Goal: Download file/media

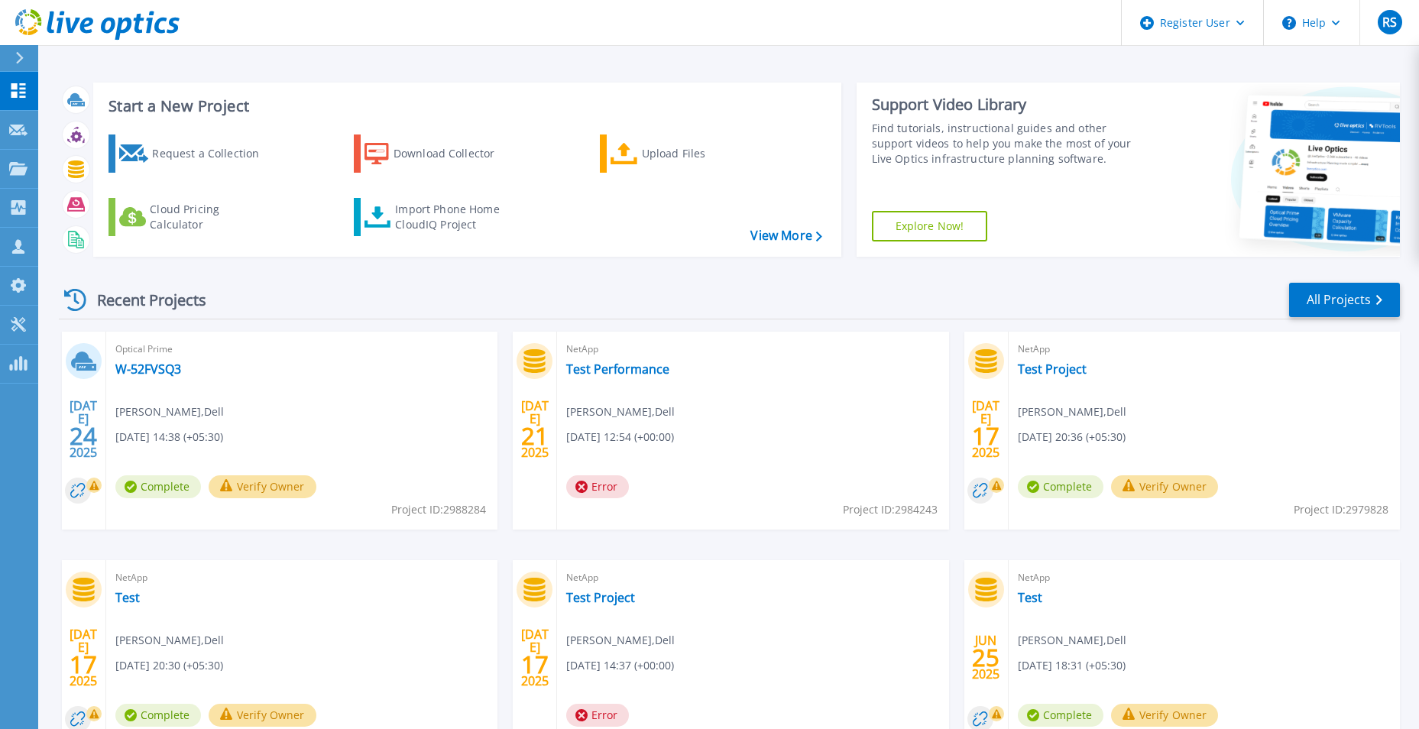
click at [873, 306] on div "Recent Projects All Projects" at bounding box center [729, 300] width 1341 height 38
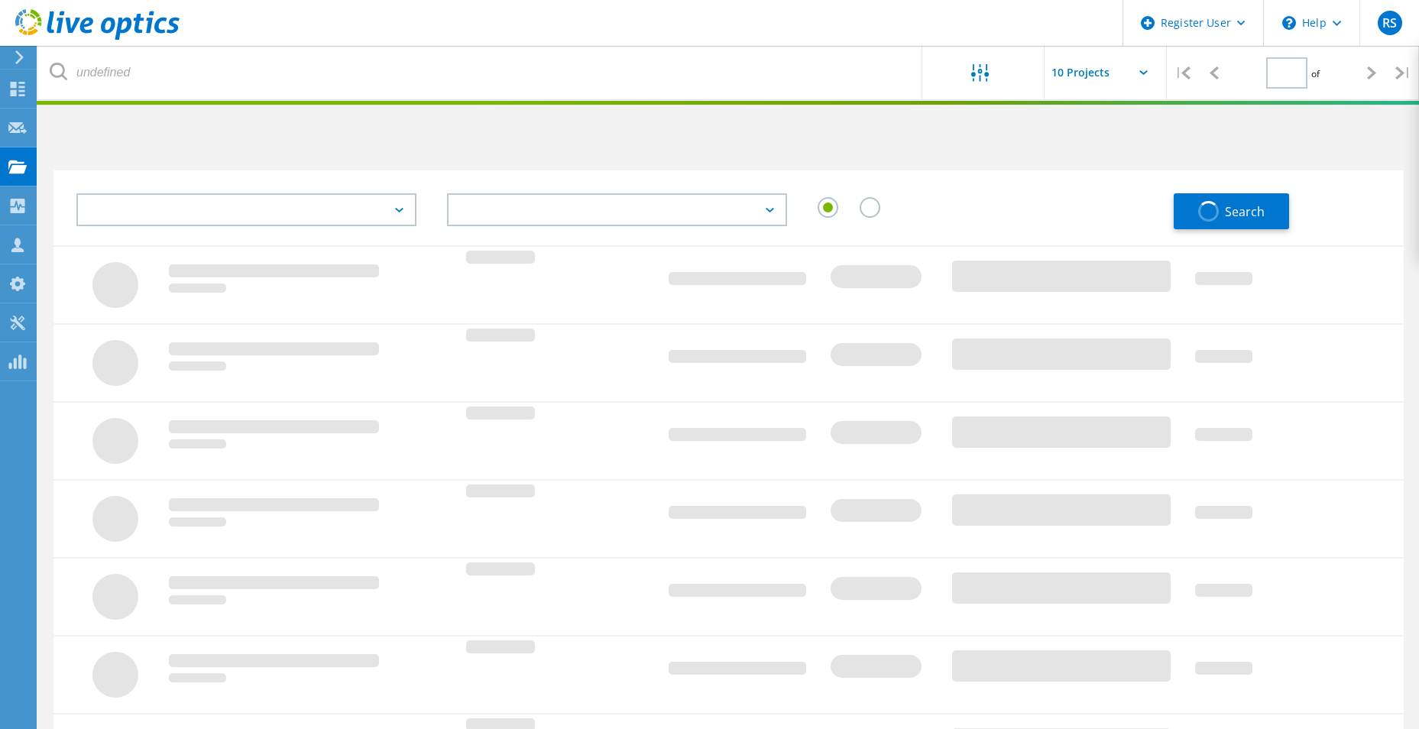
type input "1"
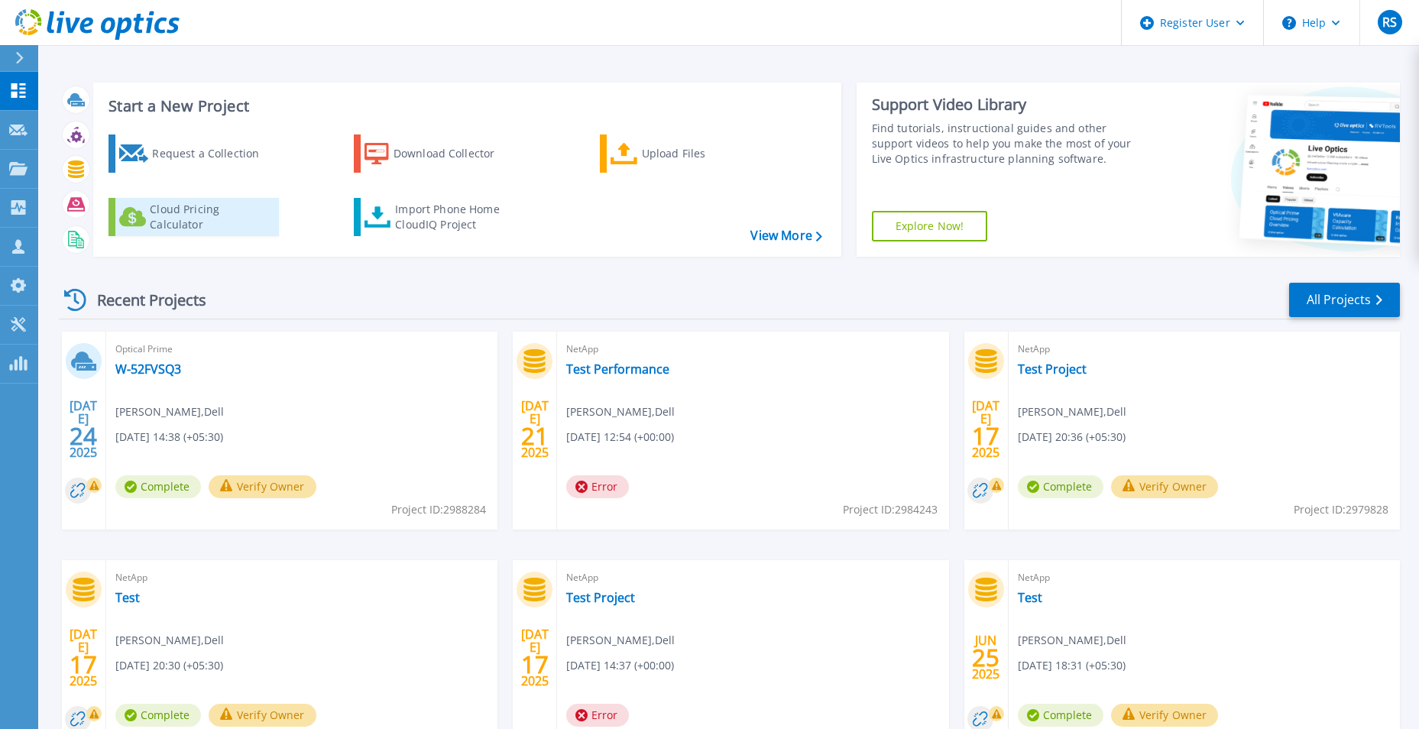
drag, startPoint x: 400, startPoint y: 368, endPoint x: 131, endPoint y: 215, distance: 309.4
click at [400, 368] on div "Optical Prime W-52FVSQ3 Rahul Sinha , Dell 07/24/2025, 14:38 (+05:30) Complete …" at bounding box center [301, 431] width 391 height 198
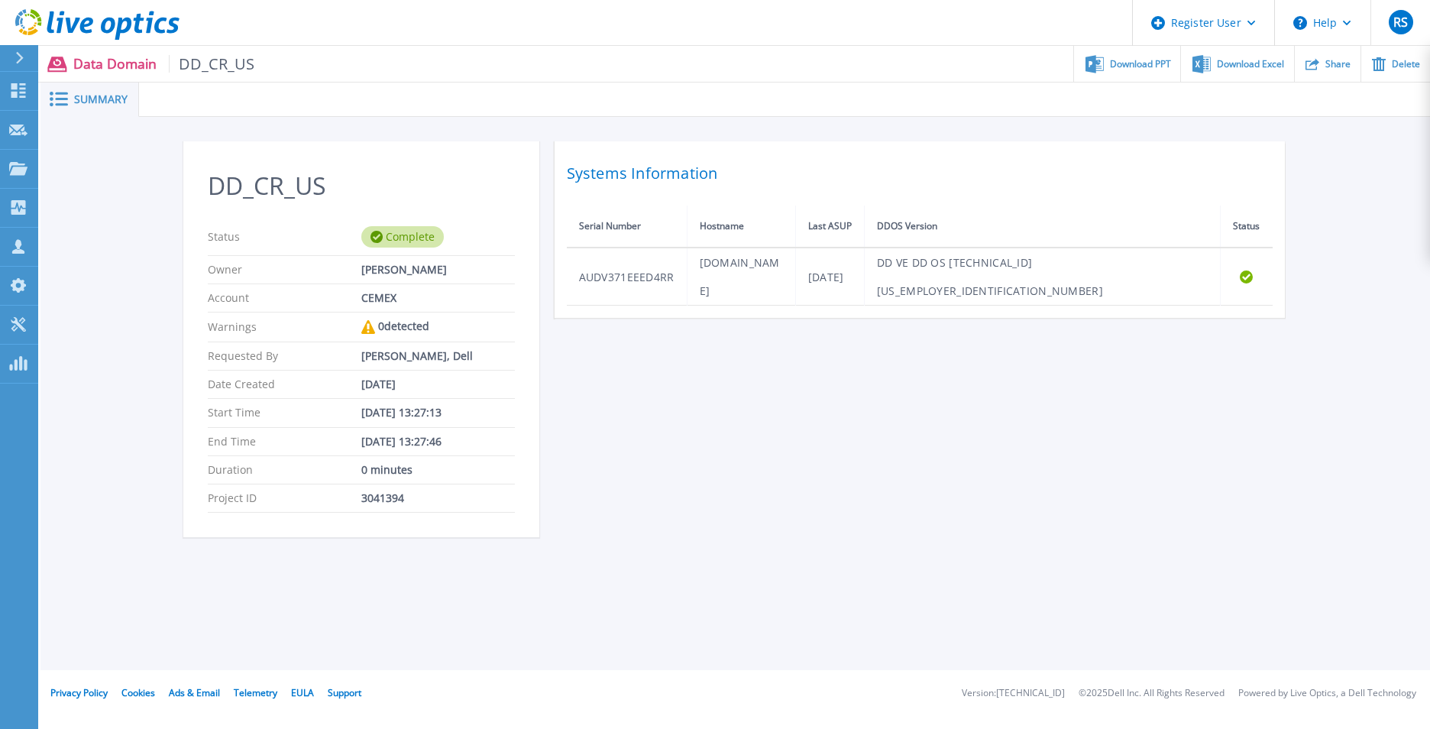
click at [582, 363] on div "DD_CR_US Status Complete Owner Jose Guadalupe Flores Account CEMEX Warnings 0 d…" at bounding box center [735, 348] width 1105 height 414
click at [1141, 65] on span "Download PPT" at bounding box center [1140, 63] width 61 height 9
click at [939, 346] on div "DD_CR_US Status Complete Owner Jose Guadalupe Flores Account CEMEX Warnings 0 d…" at bounding box center [735, 348] width 1105 height 414
click at [1317, 211] on div "DD_CR_US Status Complete Owner Jose Guadalupe Flores Account CEMEX Warnings 0 d…" at bounding box center [735, 348] width 1390 height 462
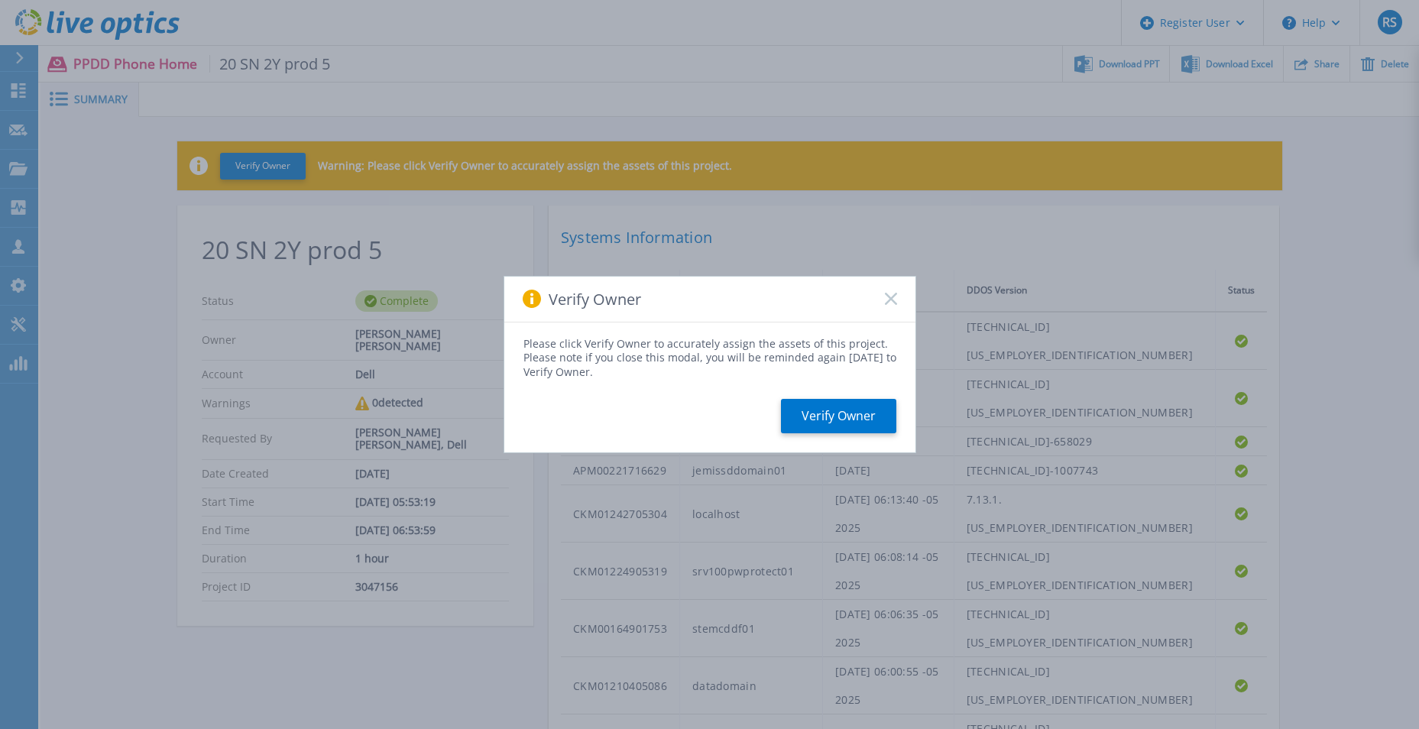
click at [890, 297] on icon at bounding box center [891, 299] width 12 height 12
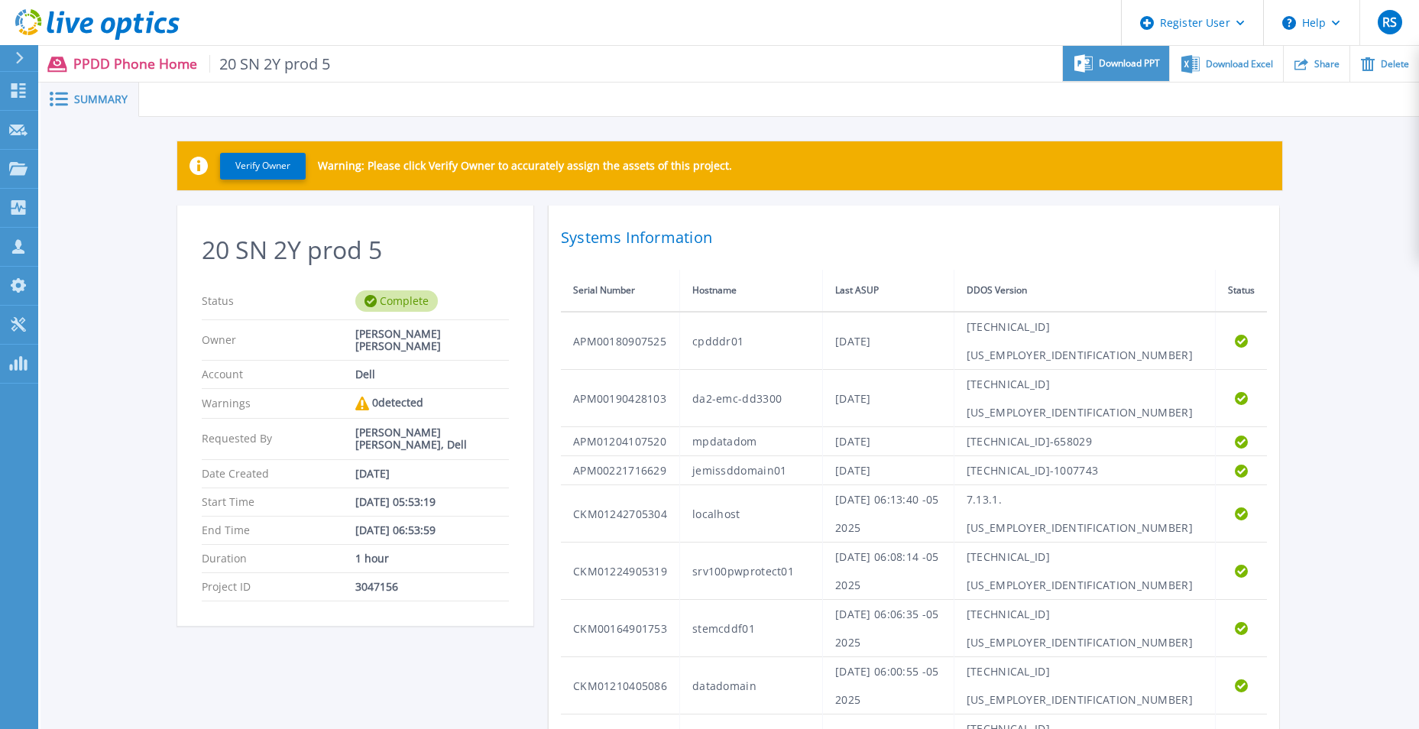
click at [1147, 68] on span "Download PPT" at bounding box center [1129, 63] width 61 height 9
